Goal: Transaction & Acquisition: Purchase product/service

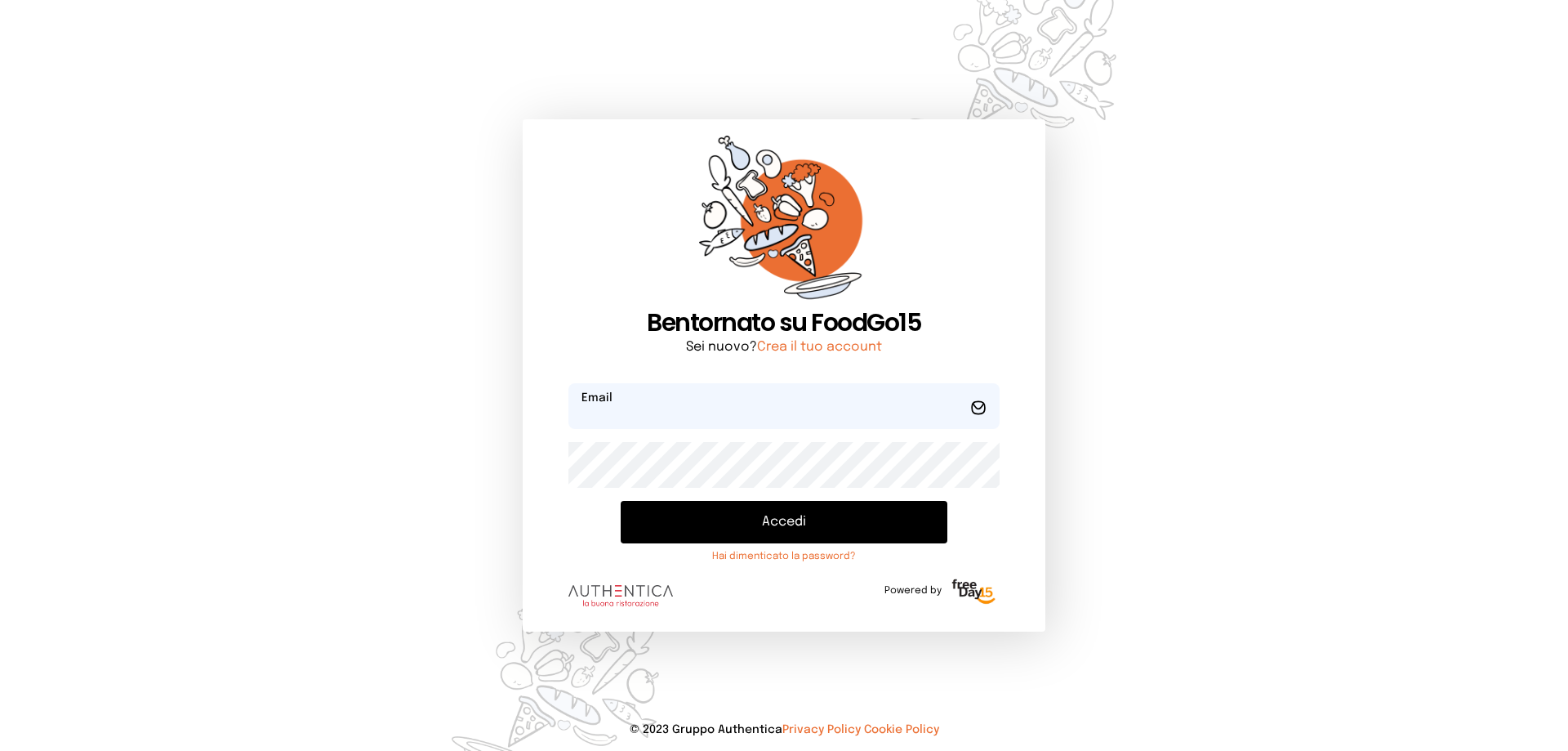
click at [729, 408] on input "email" at bounding box center [784, 406] width 432 height 46
type input "**********"
click at [621, 501] on button "Accedi" at bounding box center [784, 522] width 327 height 43
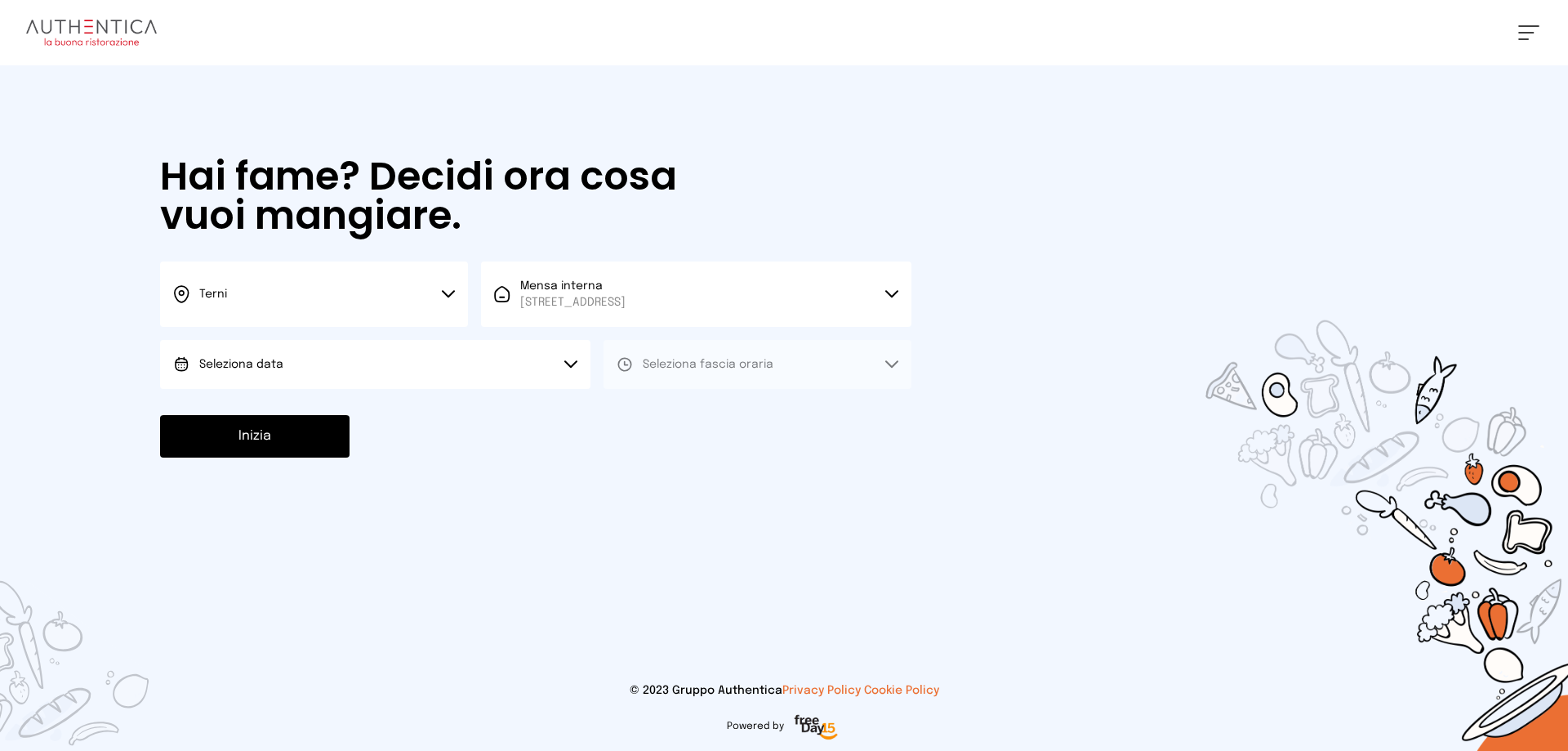
click at [274, 361] on span "Seleziona data" at bounding box center [241, 364] width 84 height 11
drag, startPoint x: 254, startPoint y: 413, endPoint x: 560, endPoint y: 374, distance: 308.5
click at [256, 412] on span "[DATE], [DATE]" at bounding box center [240, 410] width 80 height 16
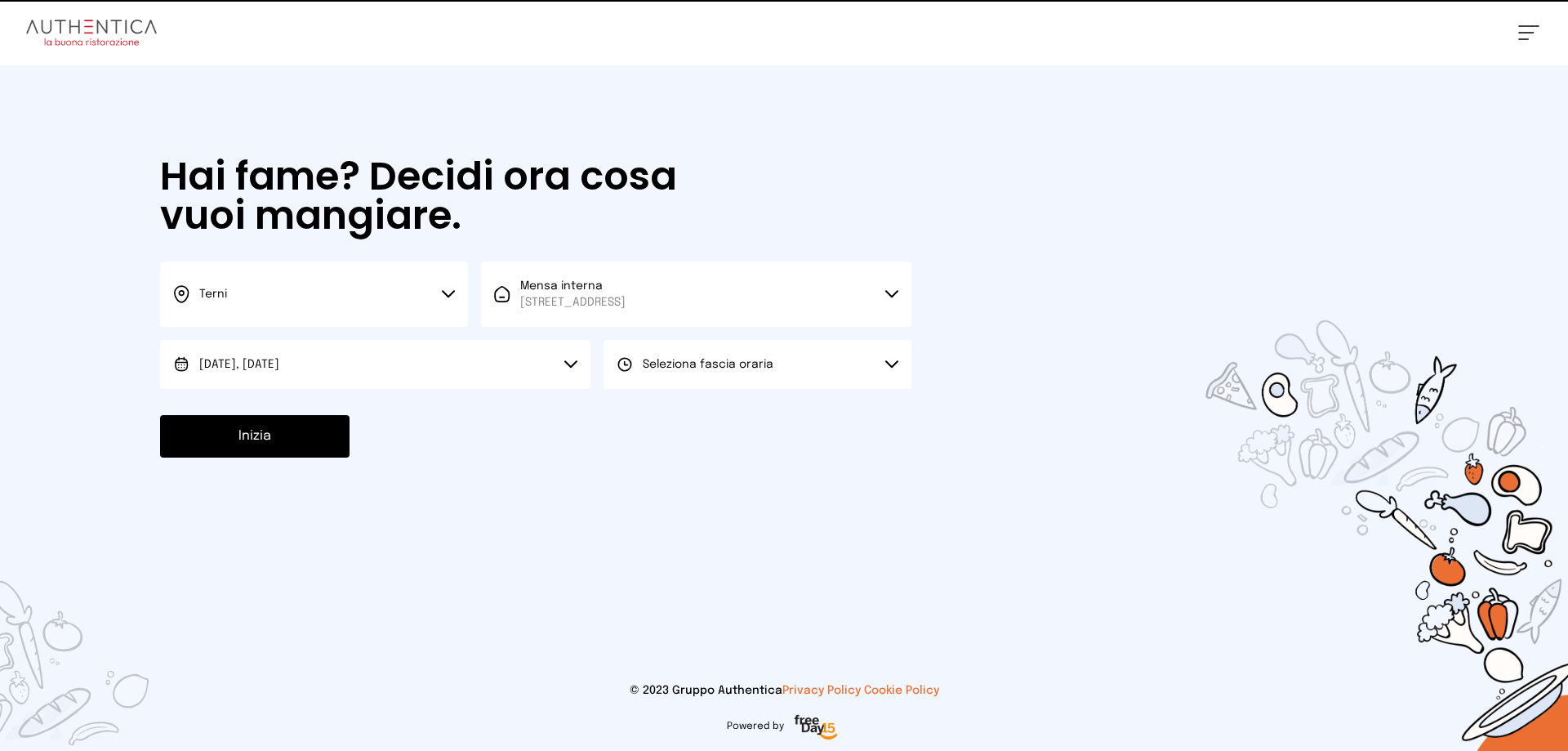
click at [725, 357] on span "Seleziona fascia oraria" at bounding box center [707, 364] width 131 height 16
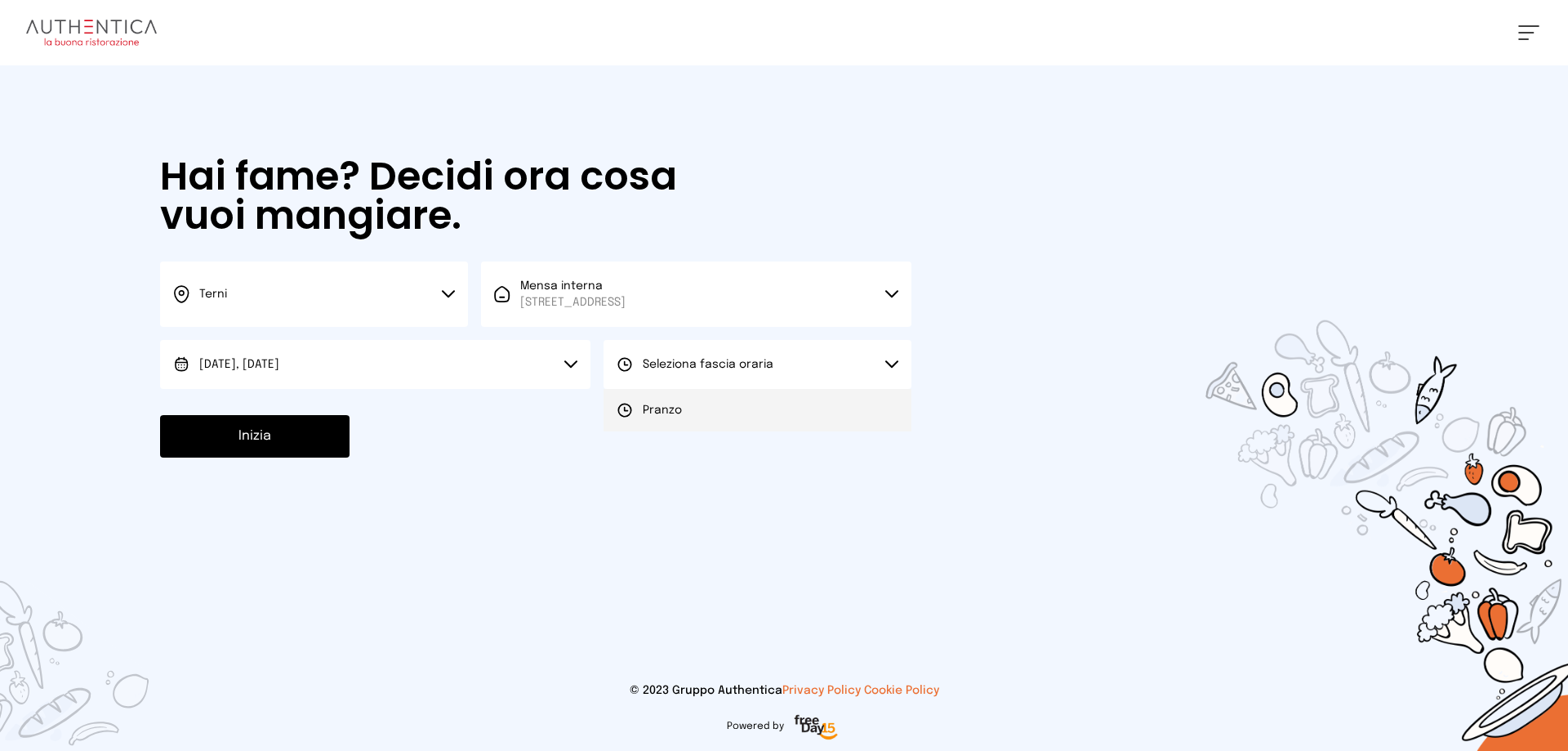
click at [663, 422] on li "Pranzo" at bounding box center [758, 410] width 308 height 43
click at [320, 443] on button "Inizia" at bounding box center [255, 436] width 189 height 43
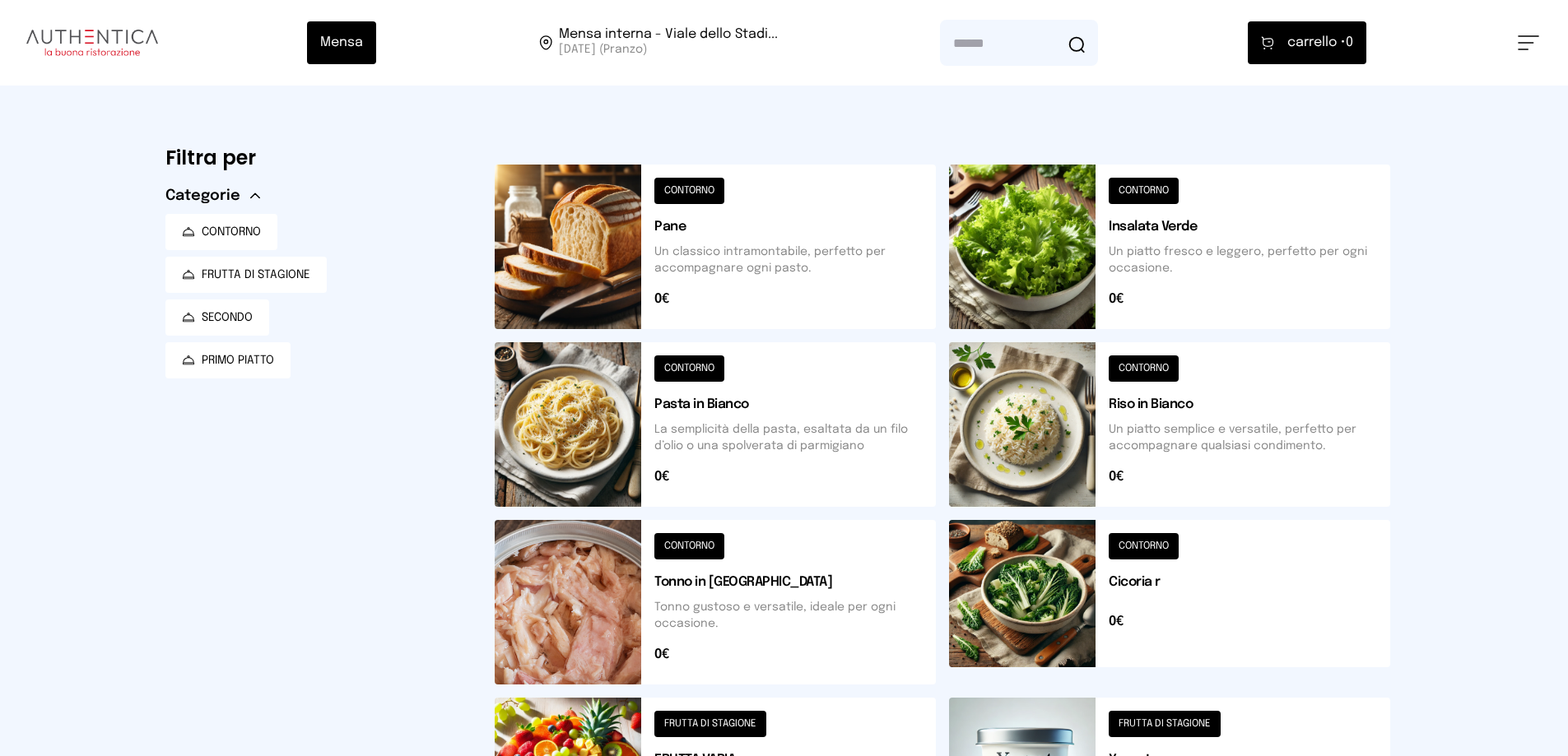
click at [1073, 582] on button at bounding box center [1169, 601] width 441 height 164
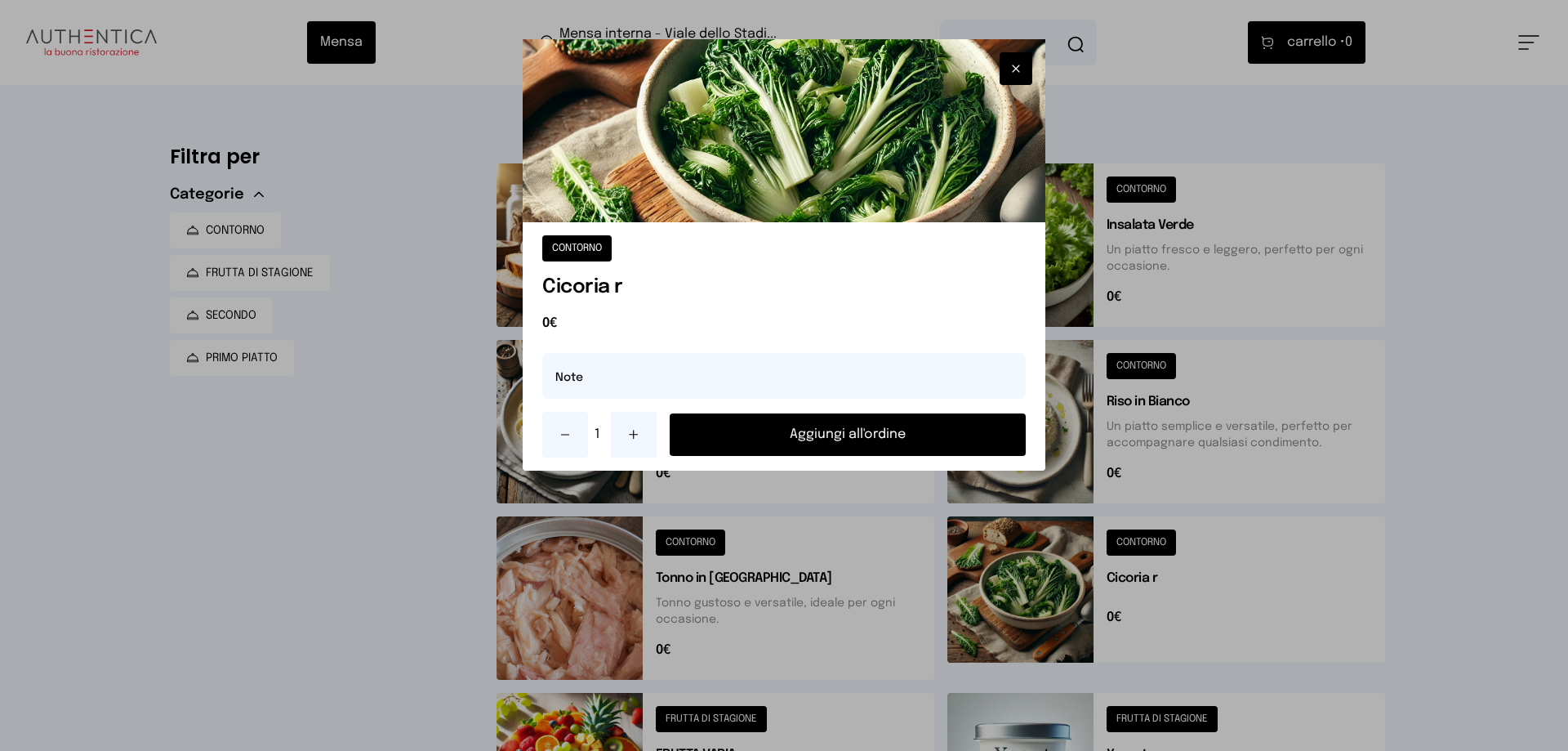
click at [886, 442] on button "Aggiungi all'ordine" at bounding box center [847, 434] width 356 height 43
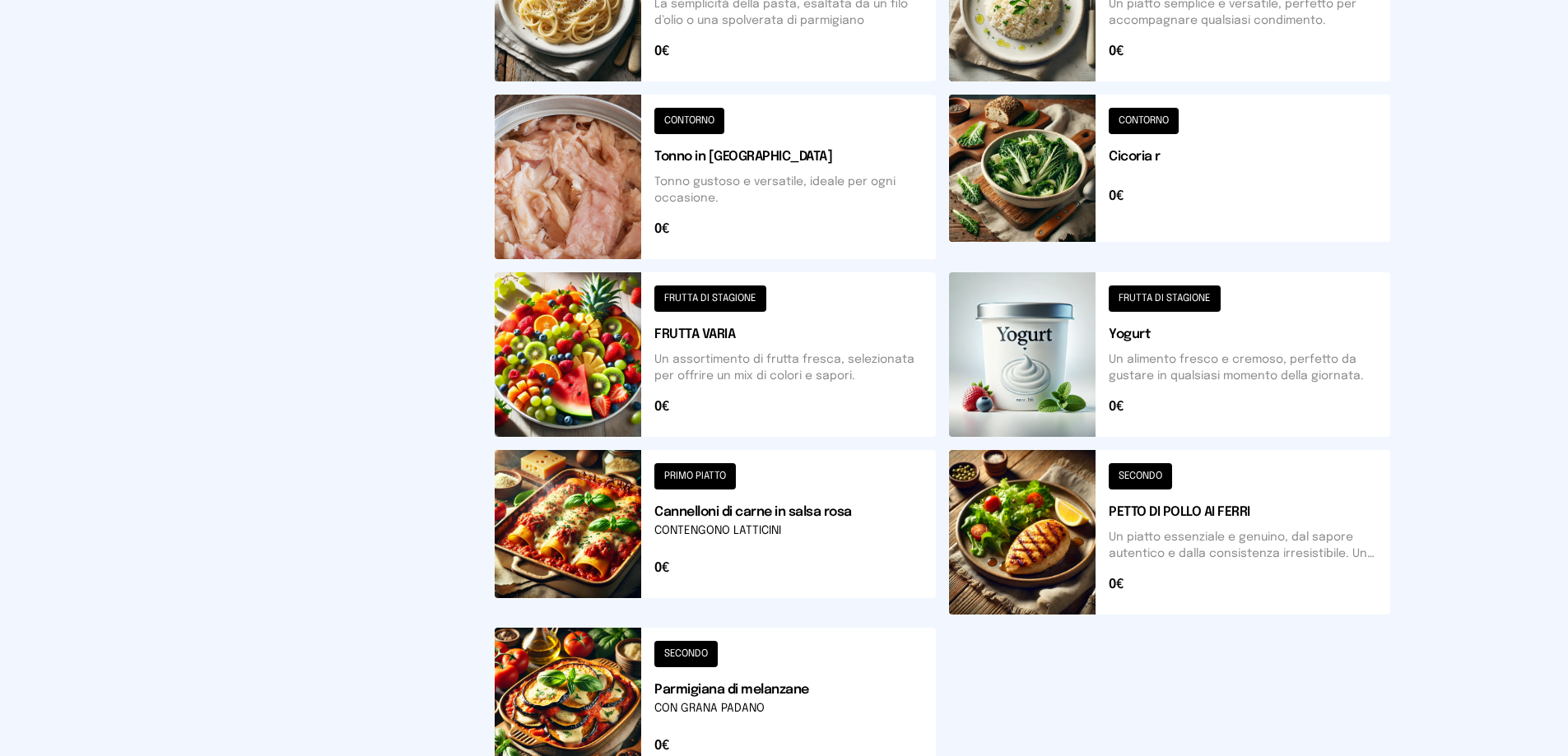
scroll to position [589, 0]
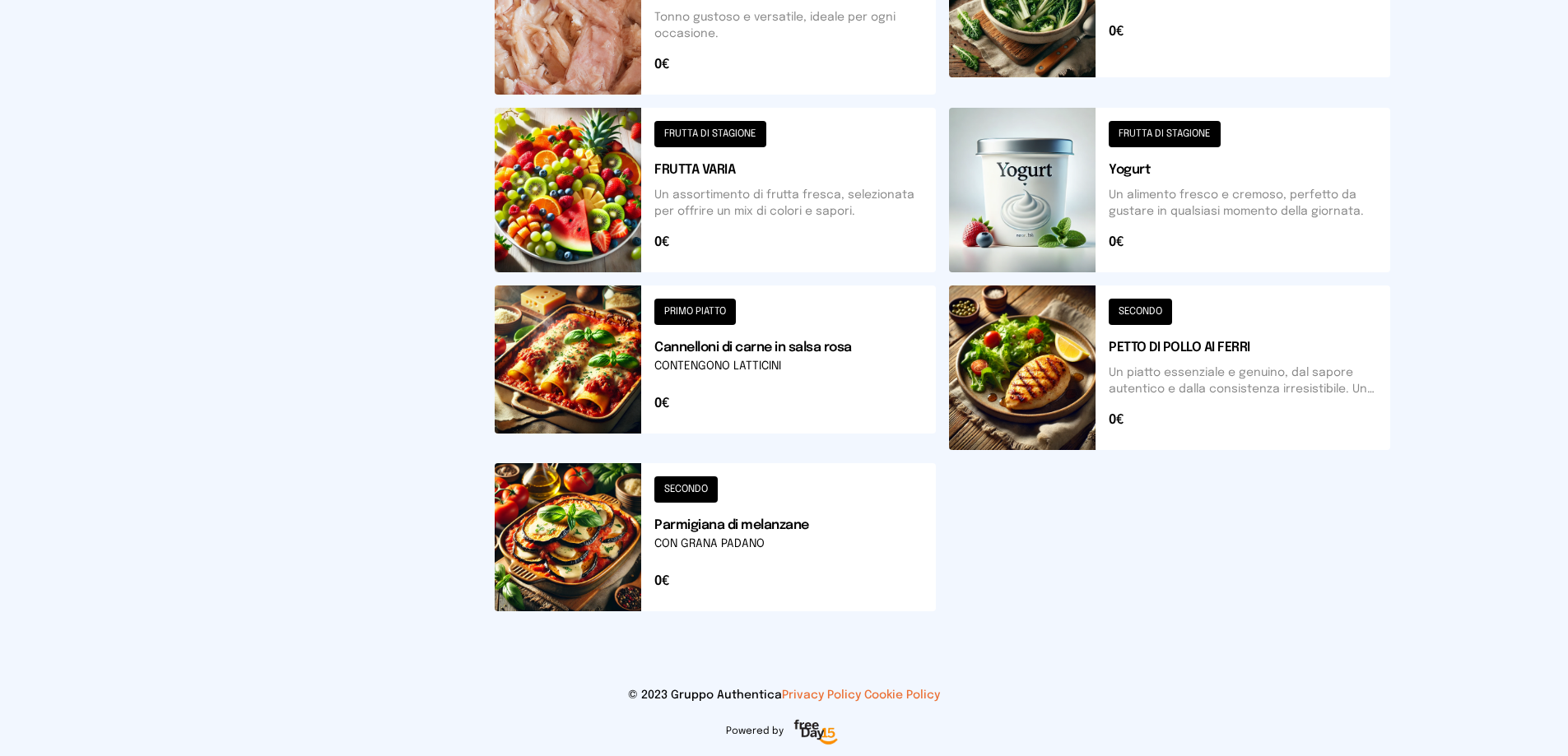
click at [563, 562] on button at bounding box center [714, 537] width 441 height 148
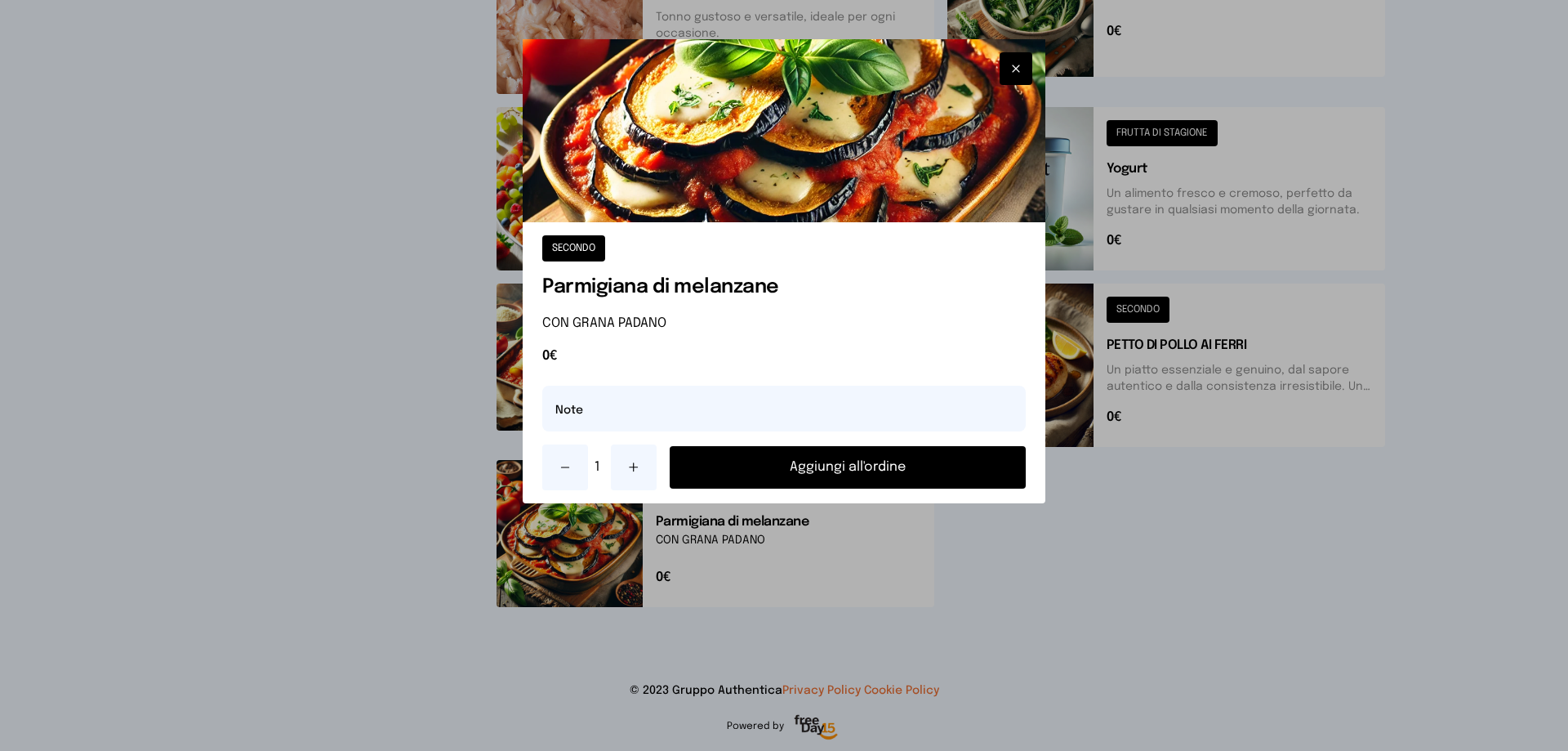
click at [858, 474] on button "Aggiungi all'ordine" at bounding box center [847, 468] width 356 height 43
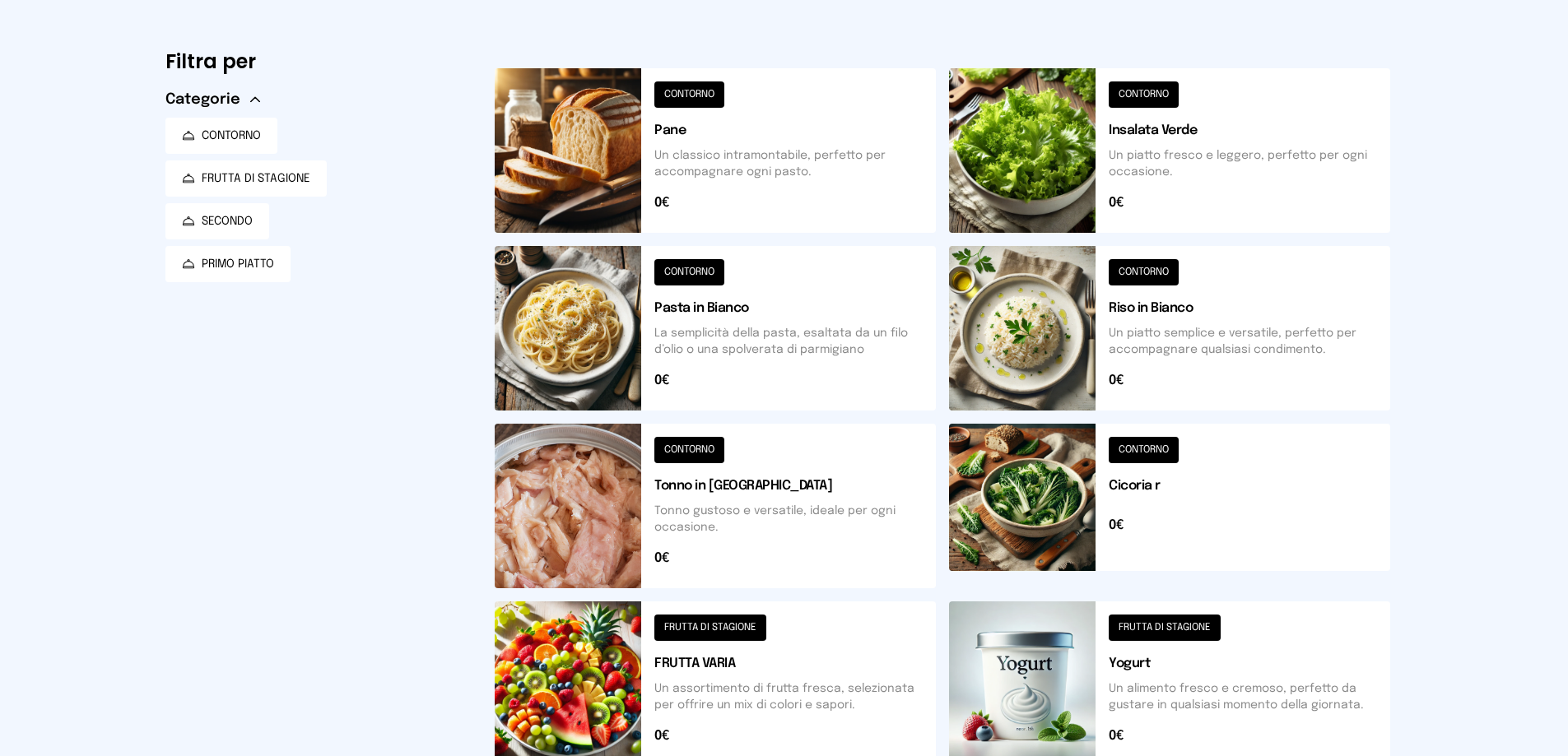
scroll to position [0, 0]
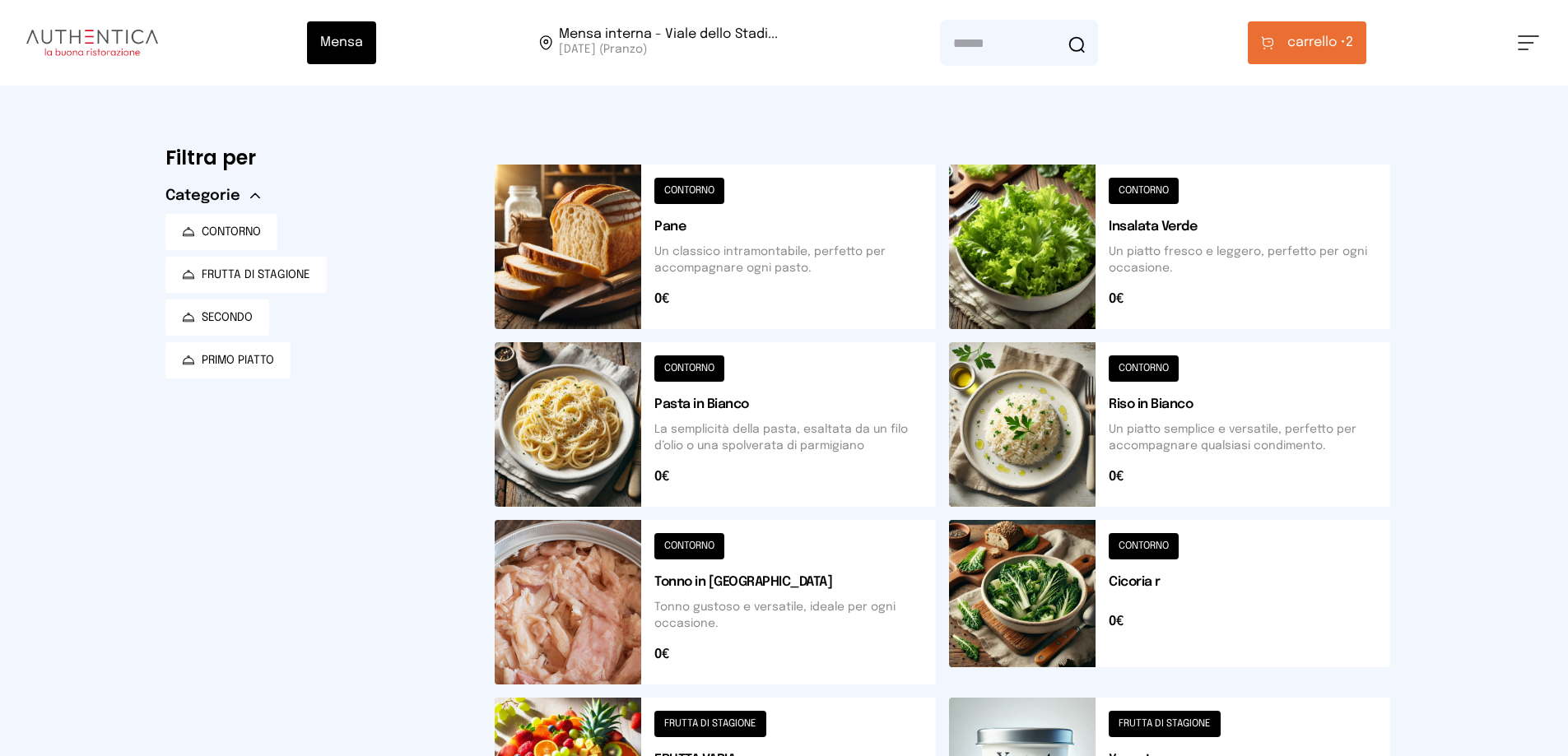
click at [622, 274] on button at bounding box center [714, 246] width 441 height 164
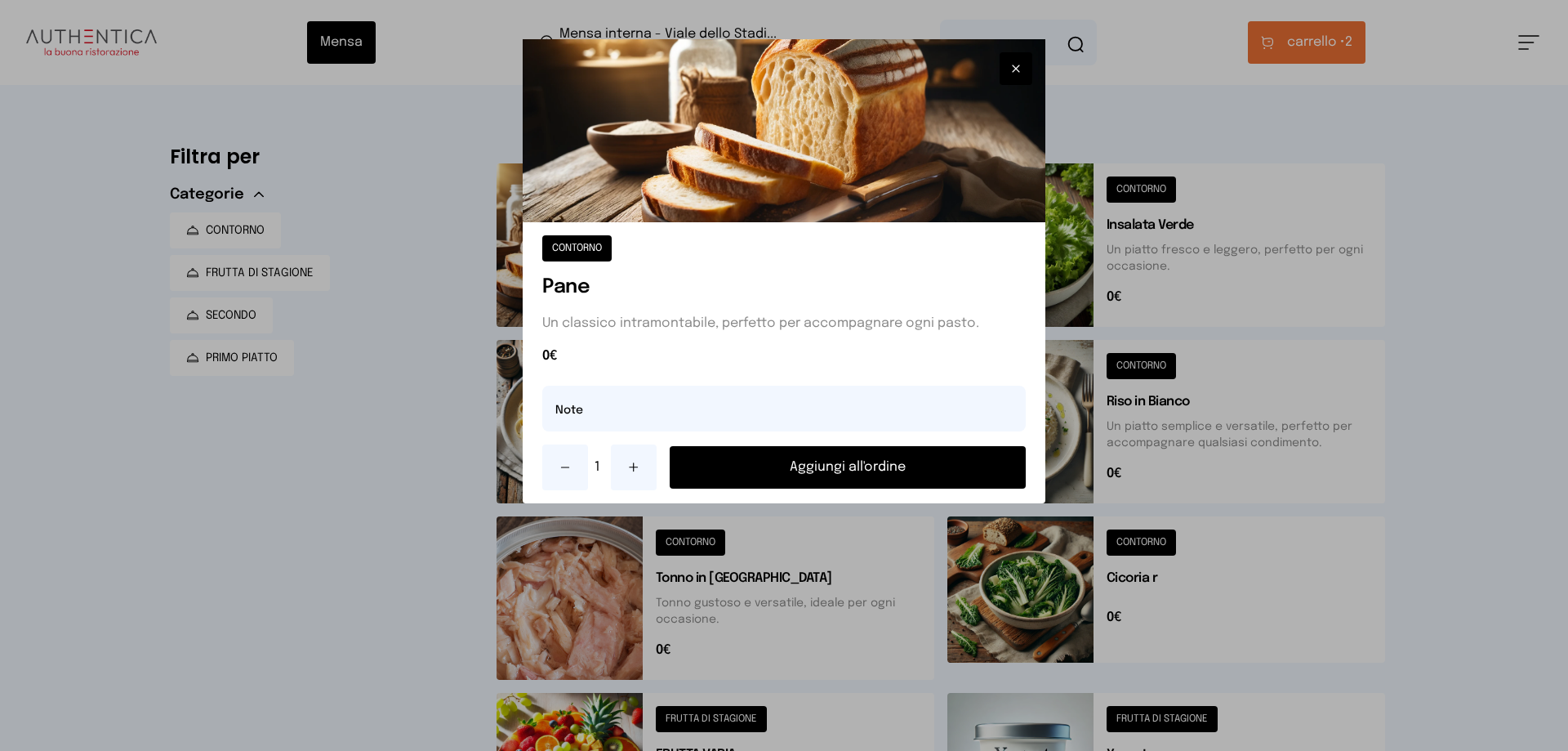
click at [810, 469] on button "Aggiungi all'ordine" at bounding box center [847, 468] width 356 height 43
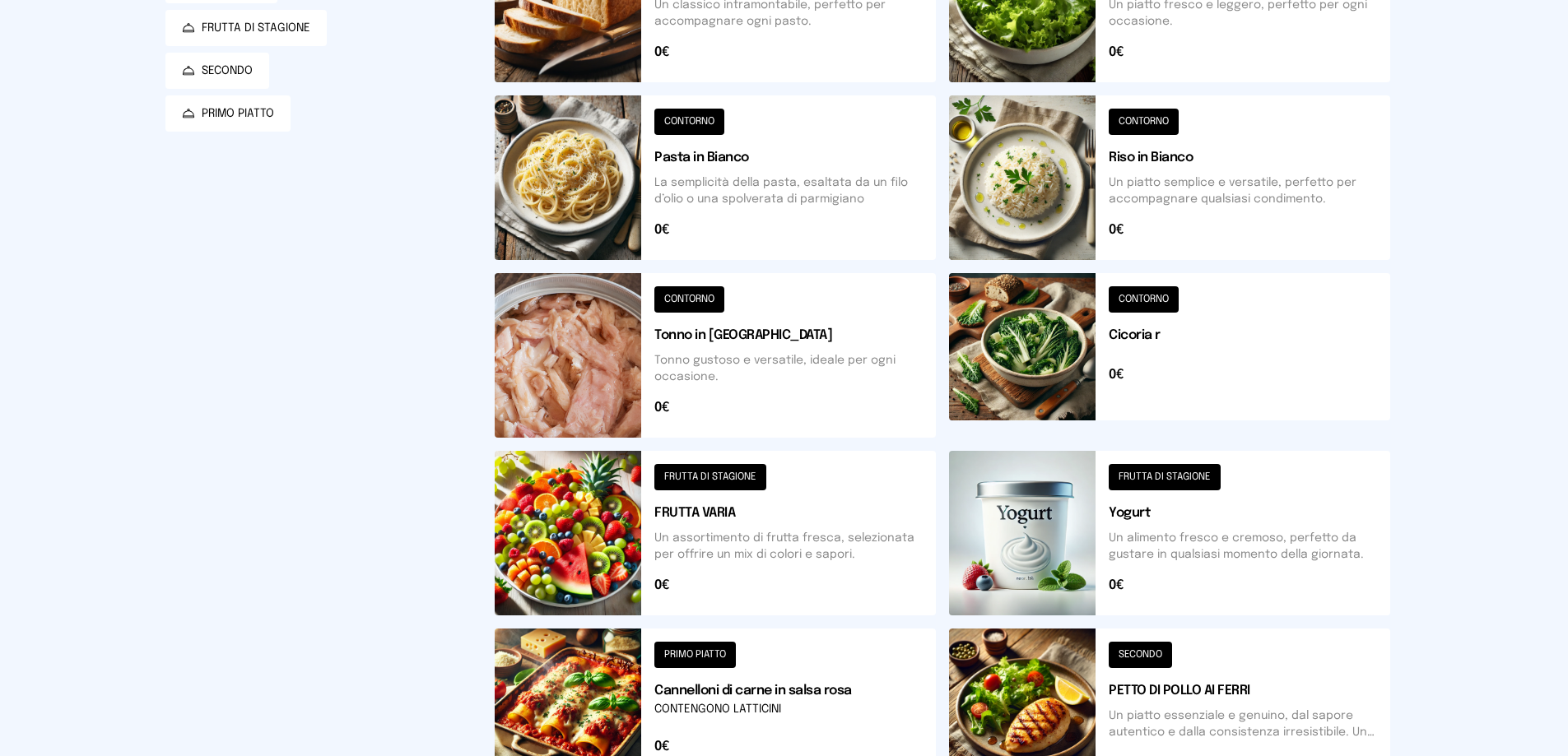
scroll to position [493, 0]
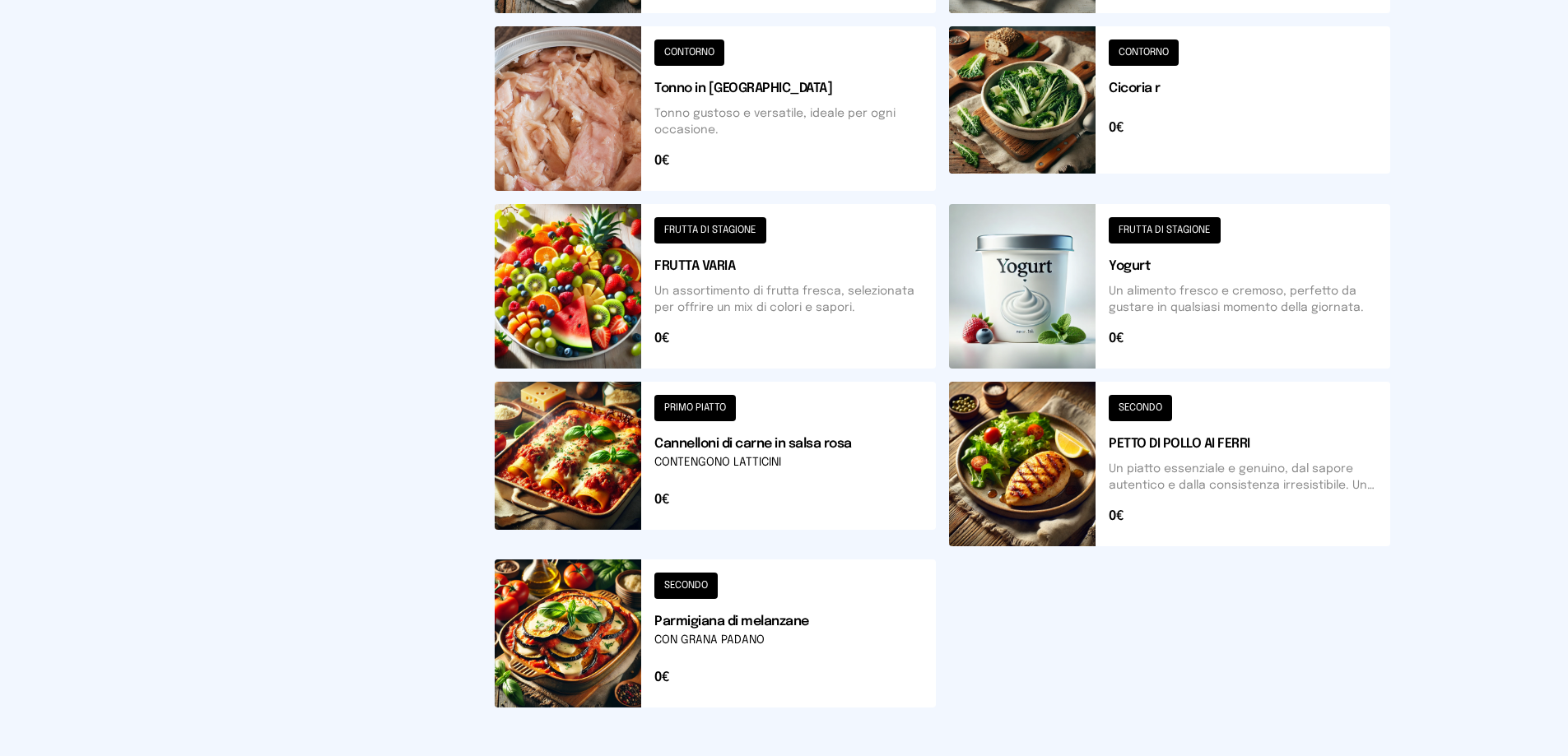
click at [614, 308] on button at bounding box center [714, 285] width 441 height 164
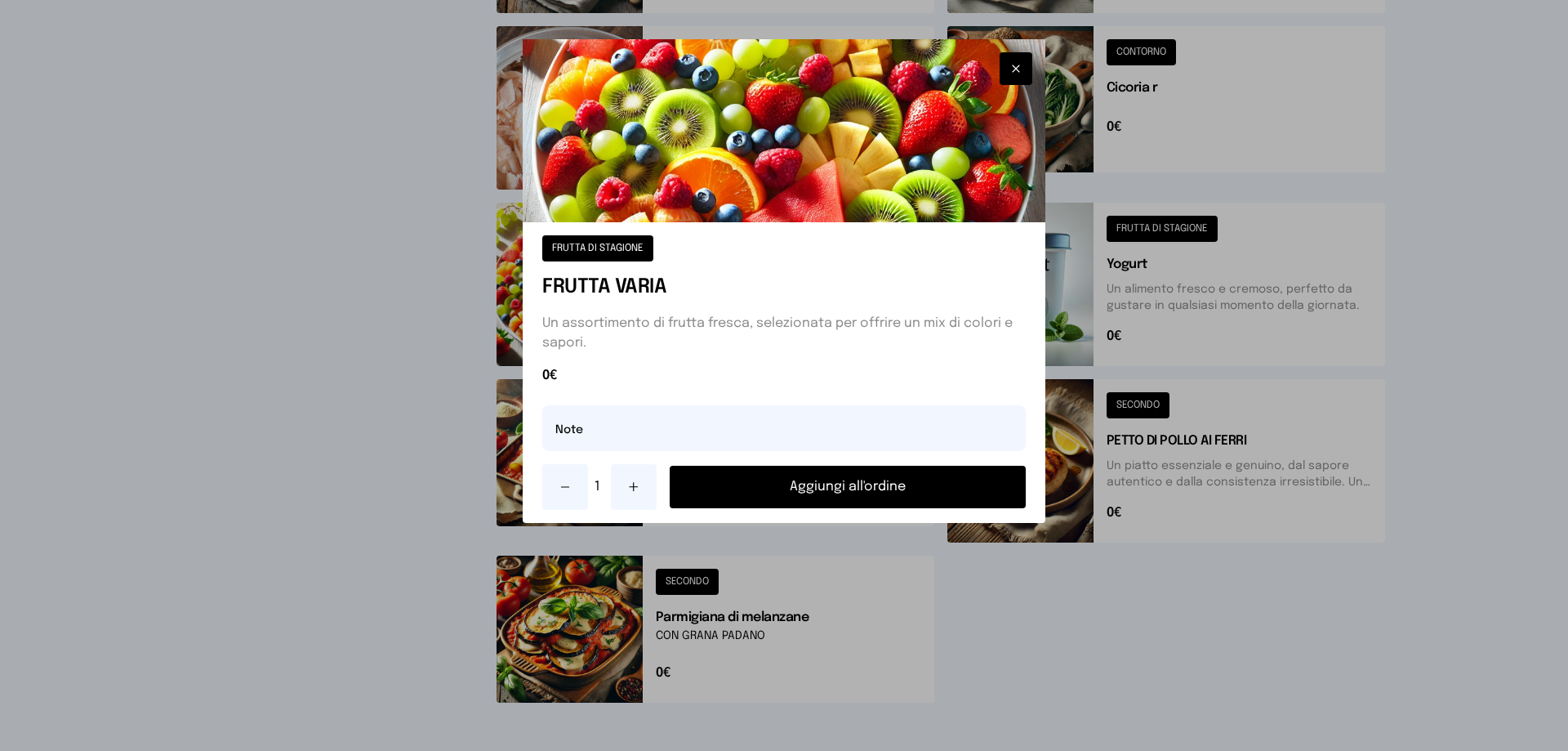
click at [886, 487] on button "Aggiungi all'ordine" at bounding box center [847, 487] width 356 height 43
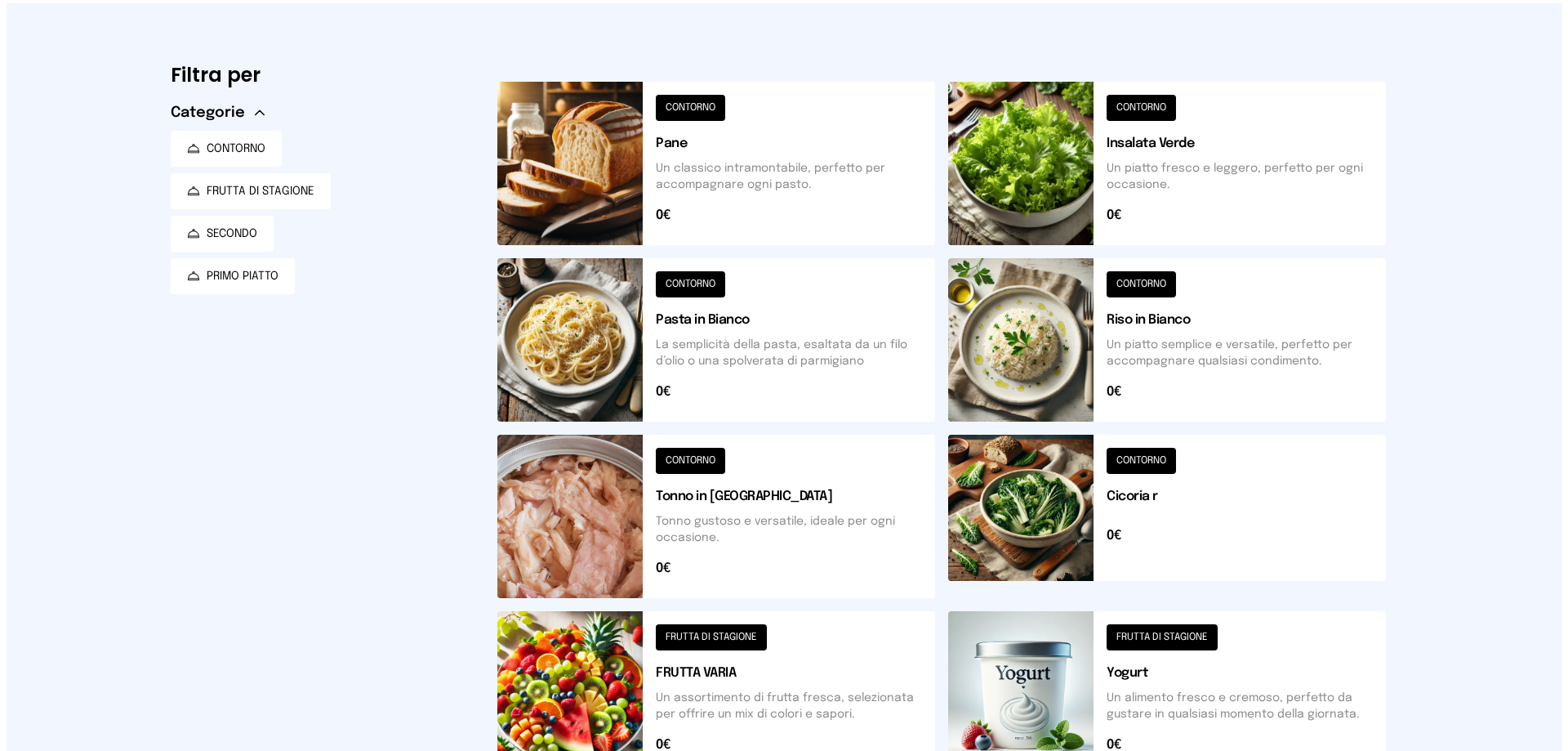
scroll to position [0, 0]
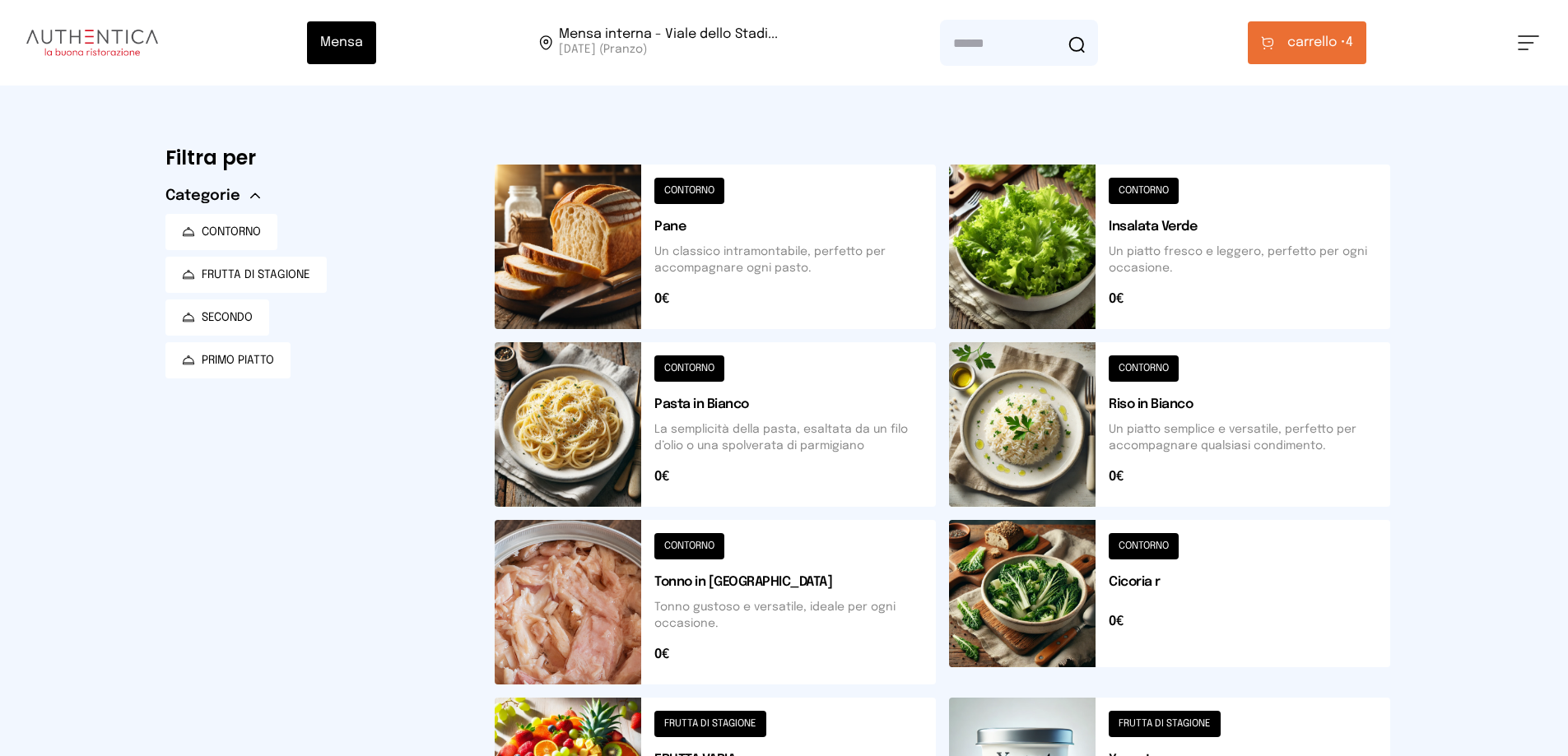
click at [1296, 64] on button "carrello • 4" at bounding box center [1307, 43] width 119 height 43
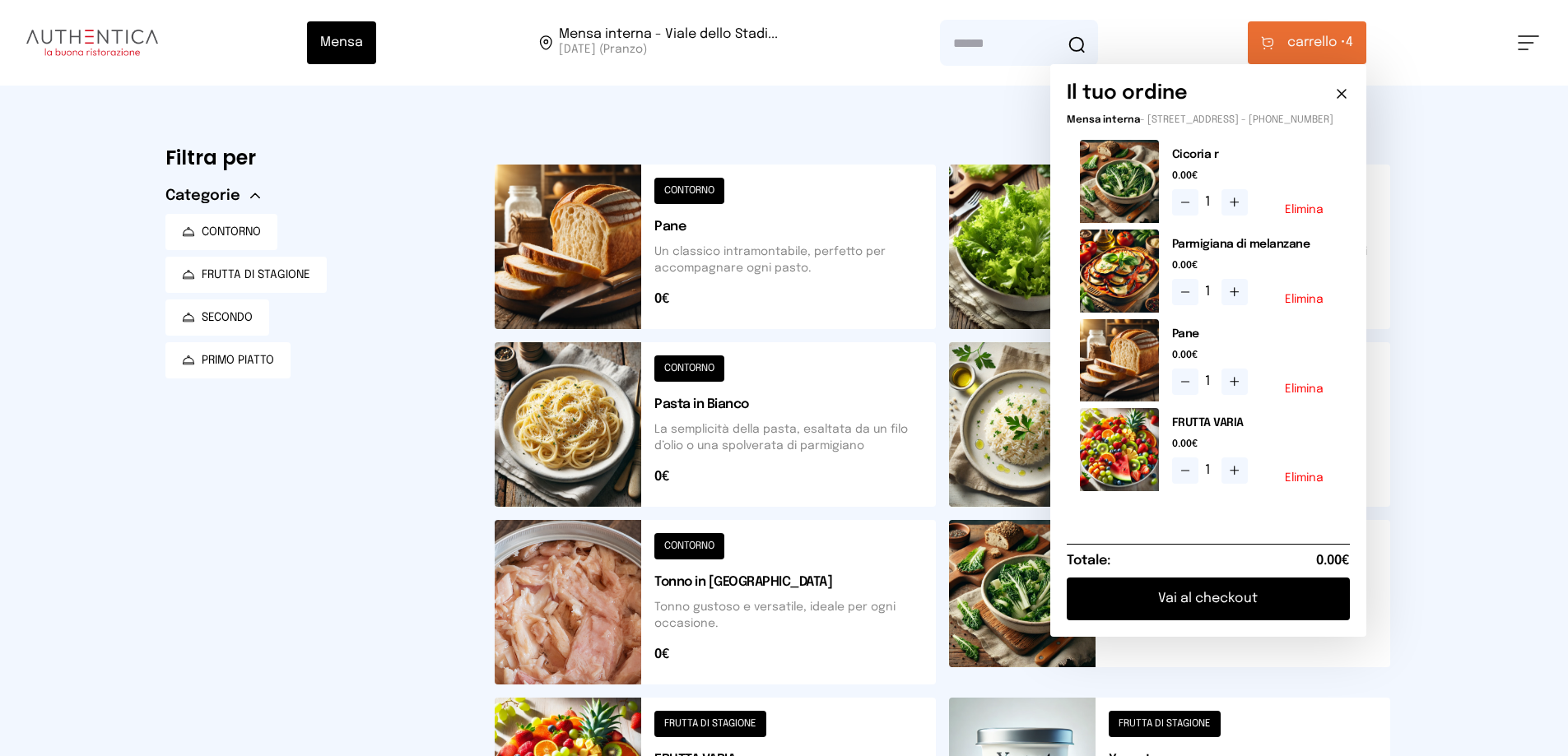
click at [1163, 612] on button "Vai al checkout" at bounding box center [1208, 599] width 283 height 43
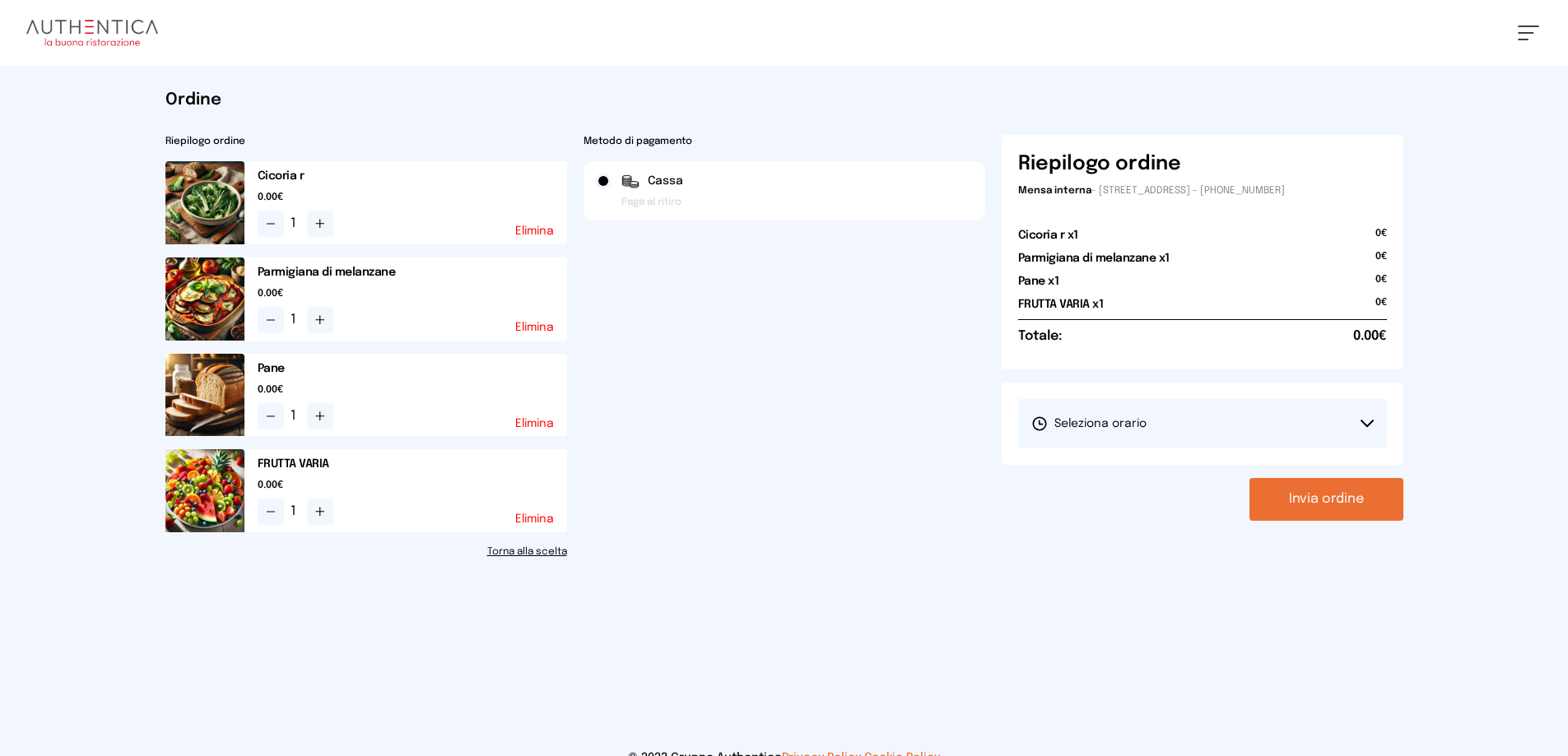
click at [1256, 426] on button "Seleziona orario" at bounding box center [1202, 423] width 369 height 49
click at [1150, 475] on span "1° Turno (13:00 - 15:00)" at bounding box center [1093, 469] width 125 height 16
click at [1342, 503] on button "Invia ordine" at bounding box center [1326, 499] width 154 height 43
